Goal: Task Accomplishment & Management: Manage account settings

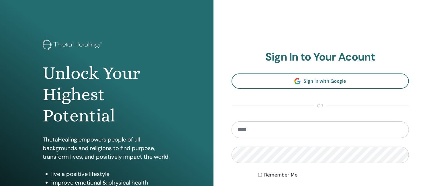
click at [275, 131] on input "email" at bounding box center [319, 129] width 177 height 17
type input "**********"
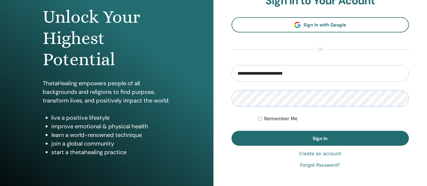
scroll to position [56, 0]
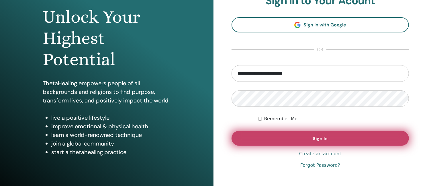
click at [276, 136] on button "Sign In" at bounding box center [319, 138] width 177 height 15
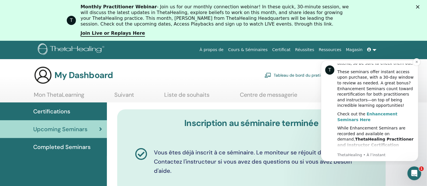
scroll to position [127, 0]
click at [371, 111] on b "Enhancement Seminars Here" at bounding box center [367, 116] width 60 height 10
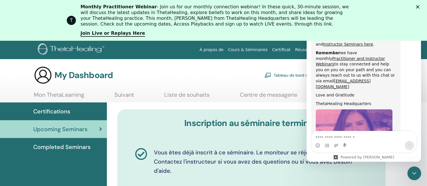
scroll to position [318, 0]
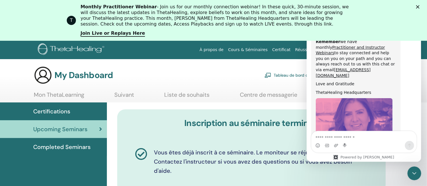
click at [351, 107] on img "ThetaHealing dit…" at bounding box center [353, 136] width 77 height 77
click at [57, 111] on span "Certifications" at bounding box center [51, 111] width 37 height 9
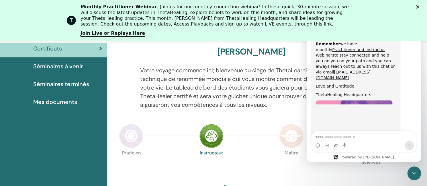
scroll to position [318, 0]
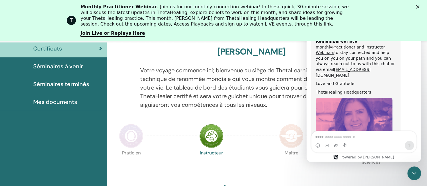
click at [419, 7] on polygon "Fermer" at bounding box center [417, 6] width 3 height 3
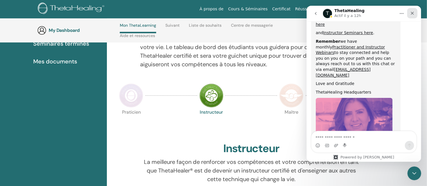
click at [413, 11] on icon "Fermer" at bounding box center [412, 13] width 5 height 5
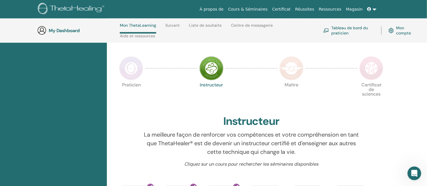
scroll to position [113, 0]
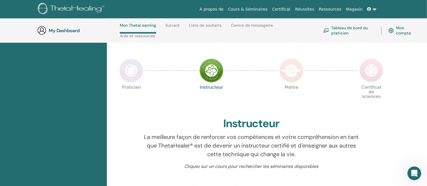
click at [225, 58] on div at bounding box center [211, 70] width 29 height 26
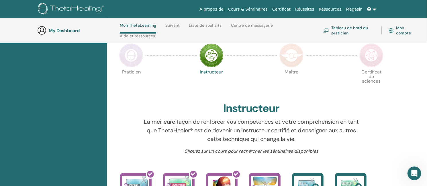
click at [262, 10] on link "Cours & Séminaires" at bounding box center [248, 9] width 44 height 11
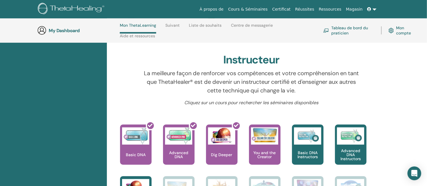
scroll to position [167, 0]
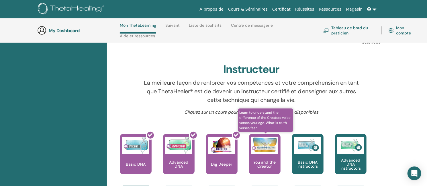
click at [258, 161] on p "You and the Creator" at bounding box center [265, 164] width 32 height 8
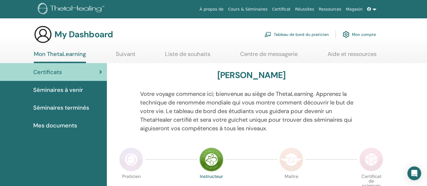
click at [373, 11] on link at bounding box center [372, 9] width 14 height 11
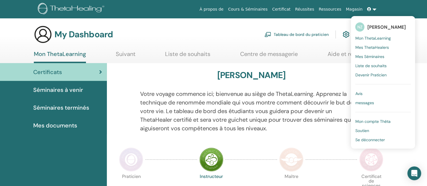
click at [372, 120] on span "Mon compte Thêta" at bounding box center [372, 121] width 35 height 5
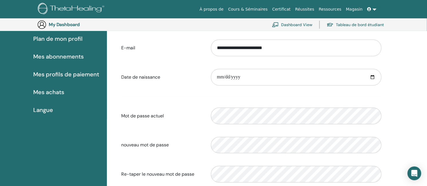
scroll to position [70, 0]
click at [359, 79] on input "date" at bounding box center [296, 77] width 170 height 17
type input "**********"
click at [416, 79] on div "**********" at bounding box center [267, 134] width 320 height 281
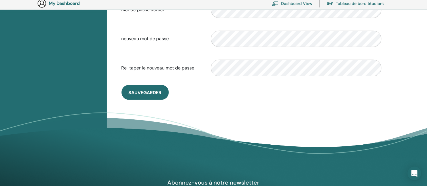
scroll to position [179, 0]
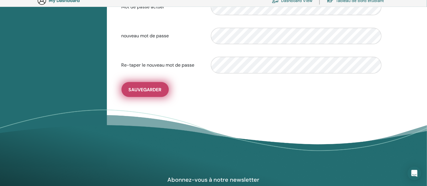
click at [141, 85] on button "sauvegarder" at bounding box center [144, 89] width 47 height 15
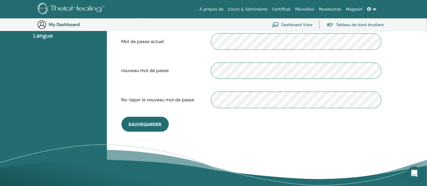
scroll to position [144, 0]
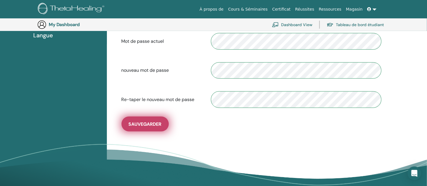
click at [154, 120] on button "sauvegarder" at bounding box center [144, 123] width 47 height 15
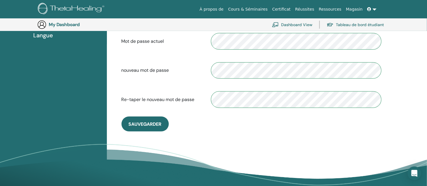
scroll to position [0, 0]
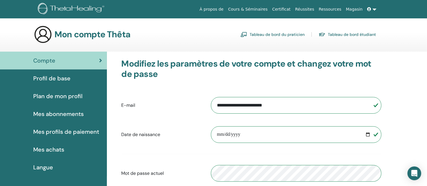
click at [370, 10] on icon at bounding box center [369, 9] width 4 height 4
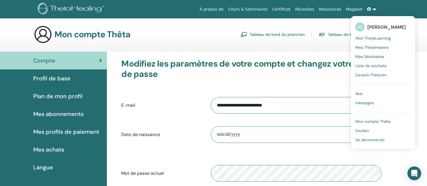
click at [372, 37] on span "Mon ThetaLearning" at bounding box center [373, 38] width 36 height 5
